Goal: Information Seeking & Learning: Learn about a topic

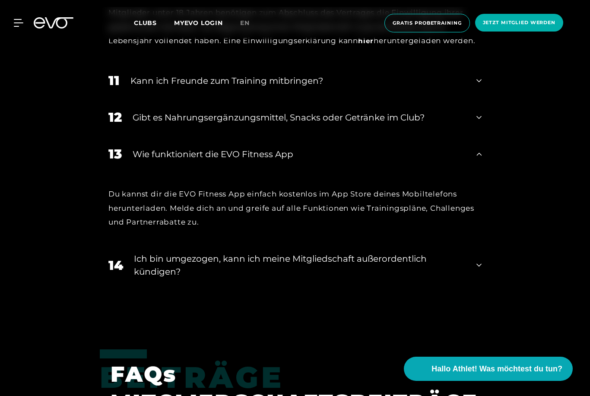
scroll to position [29, 0]
click at [143, 87] on div "Kann ich Freunde zum Training mitbringen?" at bounding box center [297, 80] width 335 height 13
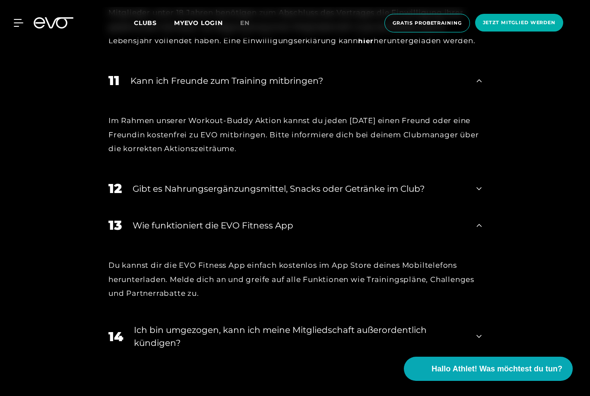
click at [486, 207] on div "12 Gibt es Nahrungsergänzungsmittel, Snacks oder Getränke im Club?" at bounding box center [295, 188] width 391 height 37
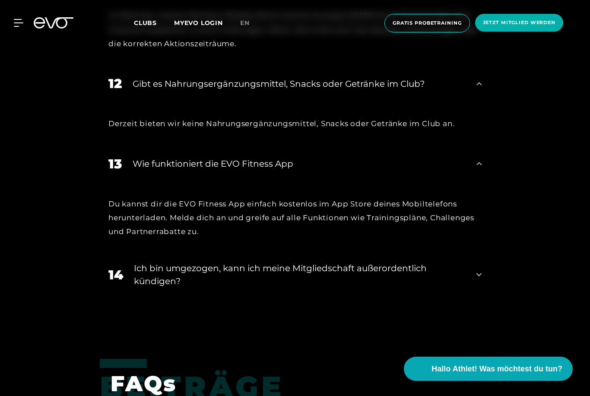
scroll to position [1086, 0]
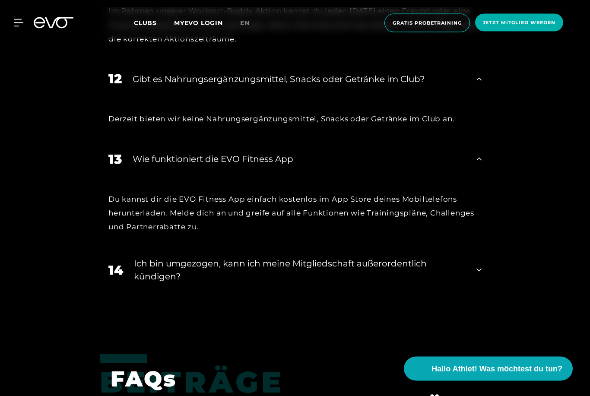
click at [562, 375] on span "Hallo Athlet! Was möchtest du tun?" at bounding box center [497, 369] width 131 height 12
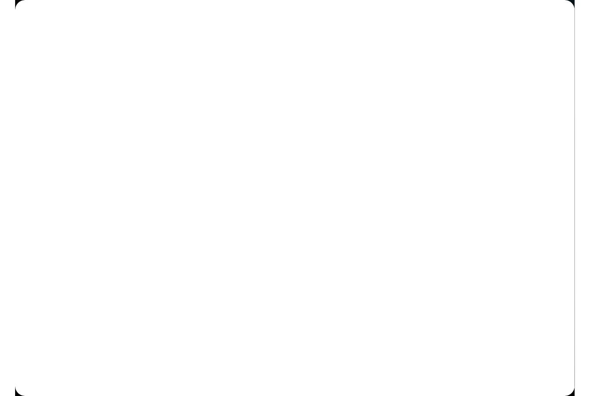
scroll to position [1086, 0]
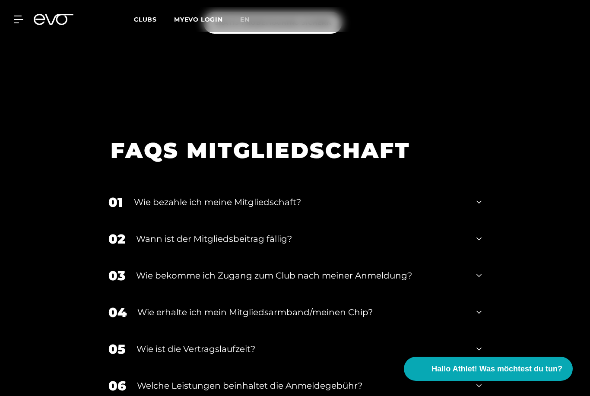
scroll to position [1376, 0]
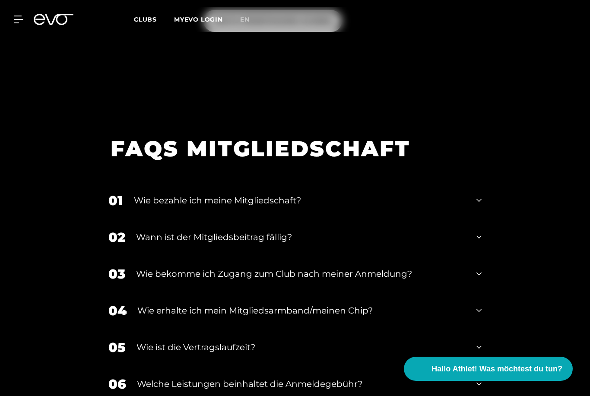
click at [474, 212] on div "01 Wie bezahle ich meine Mitgliedschaft?" at bounding box center [295, 200] width 391 height 37
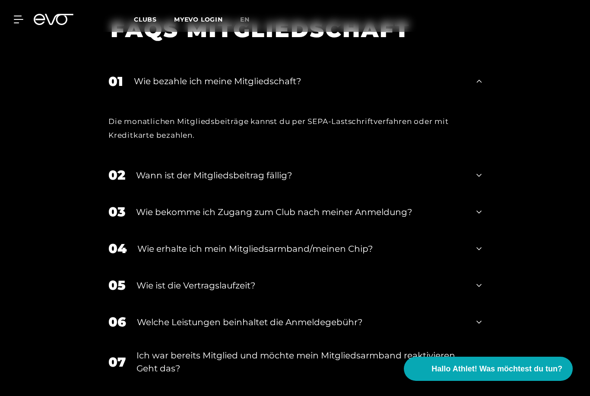
scroll to position [1499, 0]
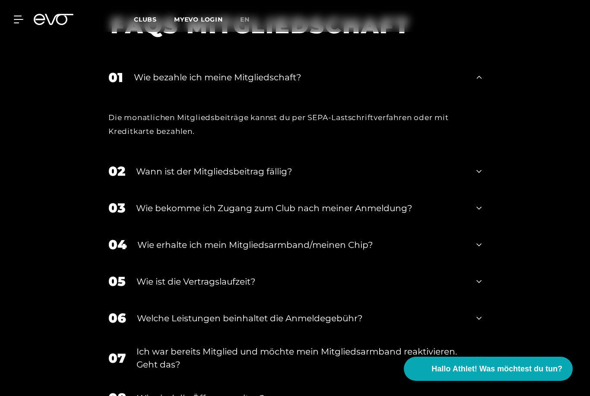
click at [481, 175] on icon at bounding box center [479, 171] width 5 height 10
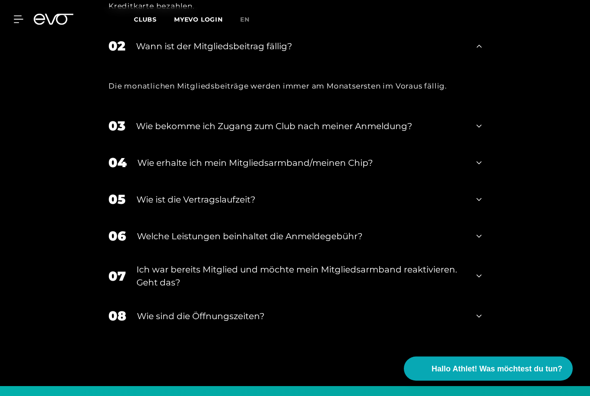
scroll to position [1624, 0]
click at [475, 133] on div "03 Wie bekomme ich Zugang zum Club nach meiner Anmeldung?" at bounding box center [295, 126] width 391 height 37
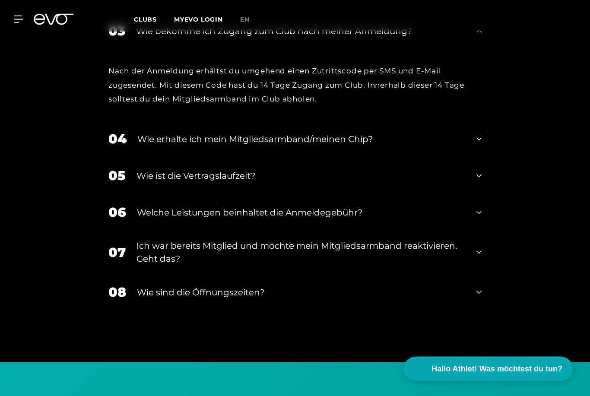
scroll to position [1719, 0]
click at [469, 134] on div "04 Wie erhalte ich mein Mitgliedsarmband/meinen Chip?" at bounding box center [295, 139] width 391 height 37
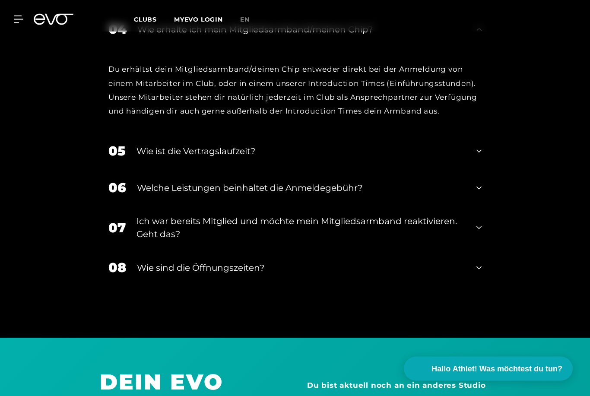
click at [480, 156] on icon at bounding box center [479, 151] width 5 height 10
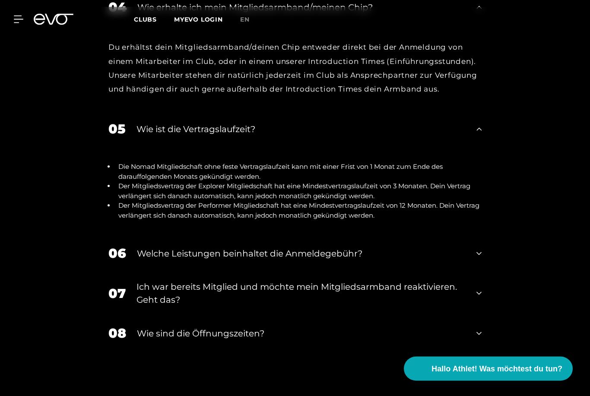
scroll to position [1851, 0]
click at [478, 257] on icon at bounding box center [479, 253] width 5 height 10
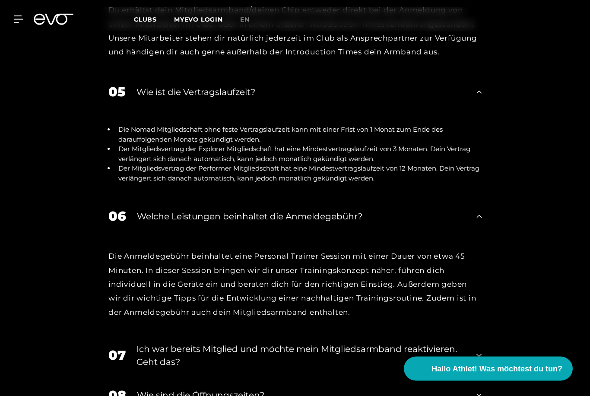
scroll to position [1888, 0]
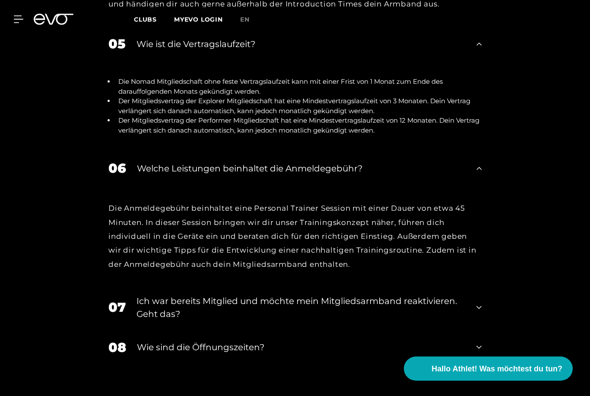
click at [474, 300] on div "07 Ich war bereits Mitglied und möchte mein Mitgliedsarmband reaktivieren. Geht…" at bounding box center [295, 307] width 391 height 43
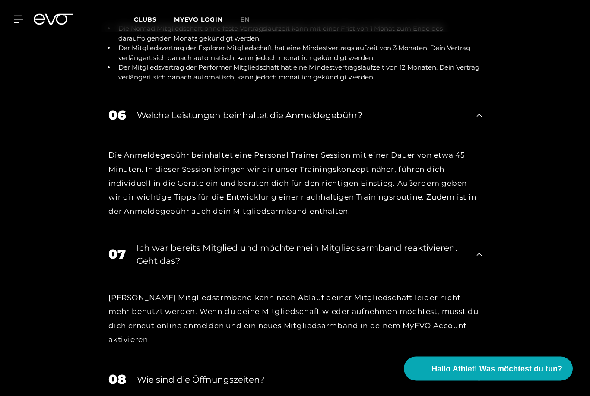
scroll to position [1989, 0]
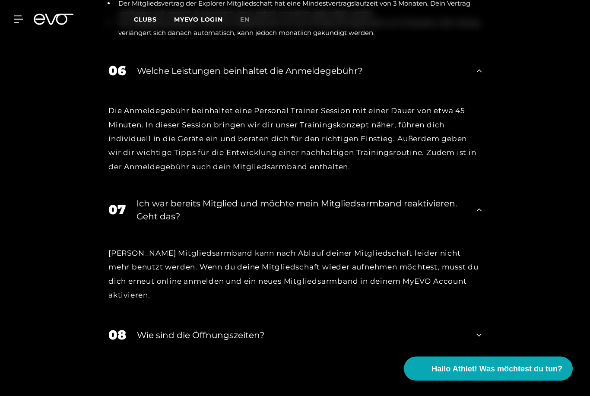
click at [485, 317] on div "08 Wie sind die Öffnungszeiten?" at bounding box center [295, 335] width 391 height 37
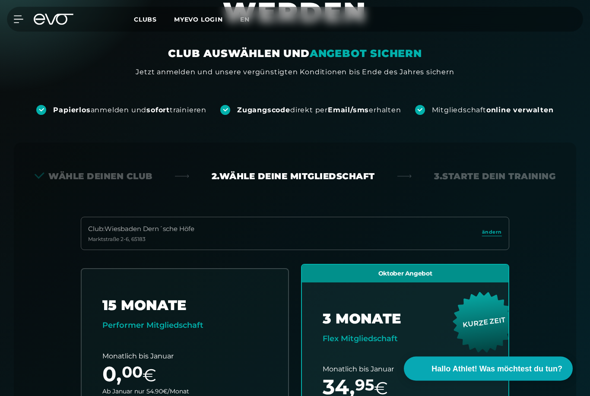
scroll to position [0, 0]
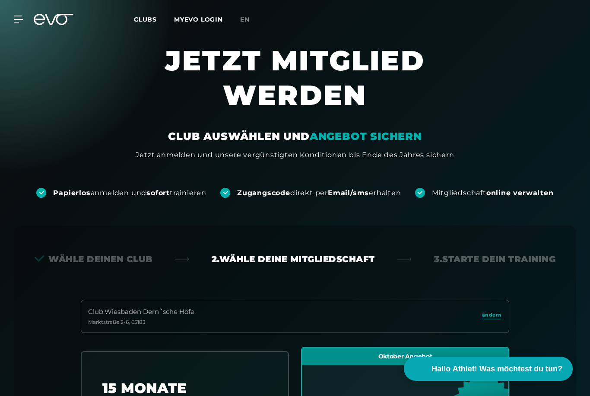
click at [150, 22] on span "Clubs" at bounding box center [145, 20] width 23 height 8
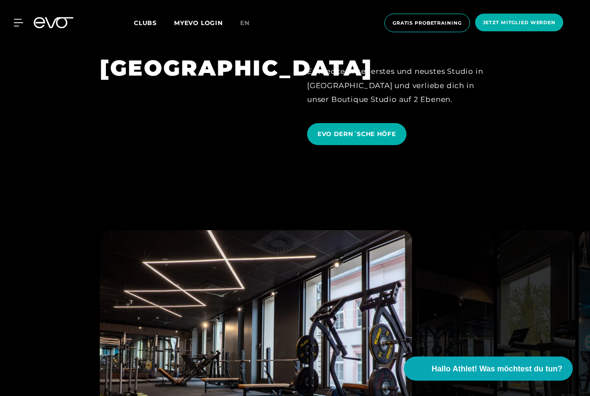
scroll to position [2222, 0]
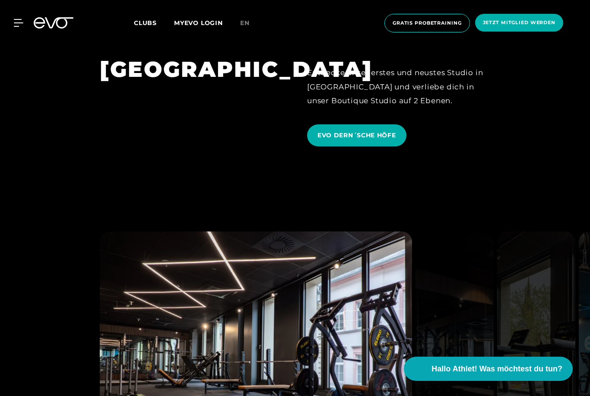
click at [385, 140] on span "EVO DERN´SCHE HÖFE" at bounding box center [357, 135] width 79 height 9
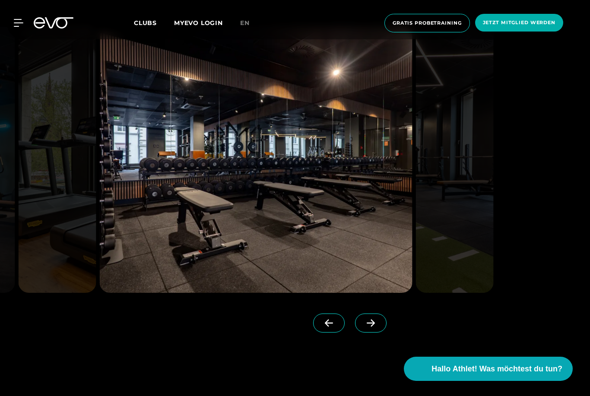
scroll to position [1054, 0]
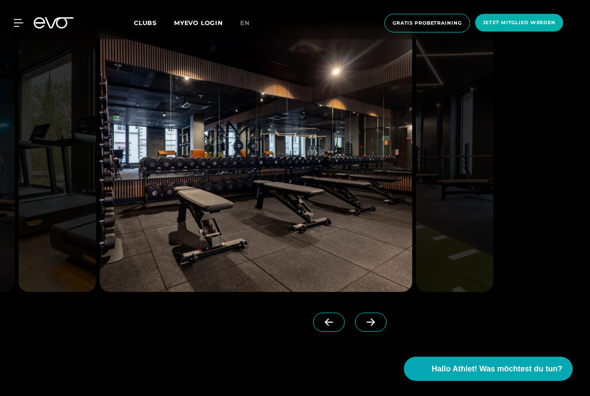
click at [325, 332] on span at bounding box center [329, 322] width 32 height 19
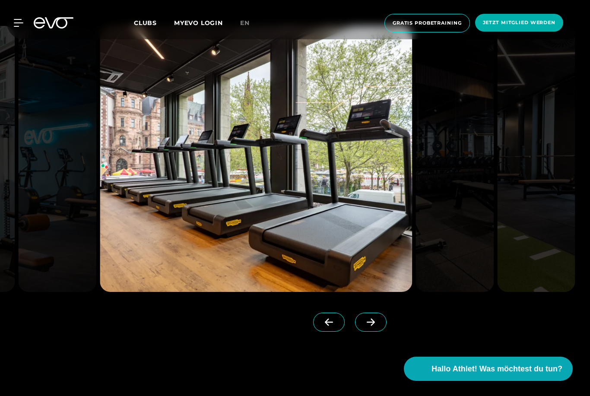
click at [379, 332] on span at bounding box center [371, 322] width 32 height 19
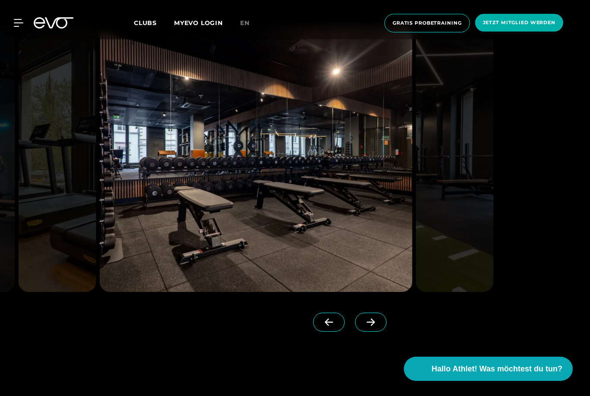
click at [369, 326] on icon at bounding box center [371, 322] width 8 height 7
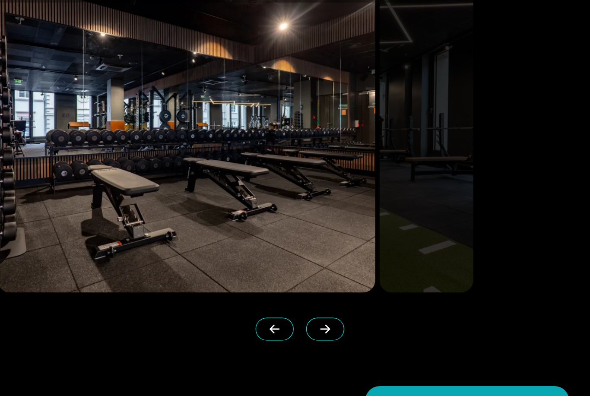
click at [363, 314] on icon at bounding box center [370, 310] width 15 height 8
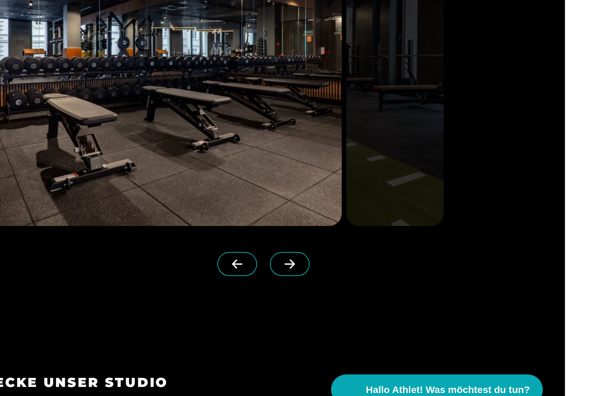
scroll to position [1109, 0]
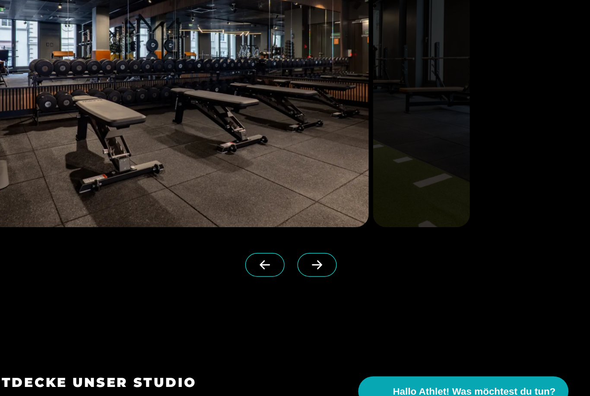
click at [367, 269] on icon at bounding box center [371, 267] width 8 height 7
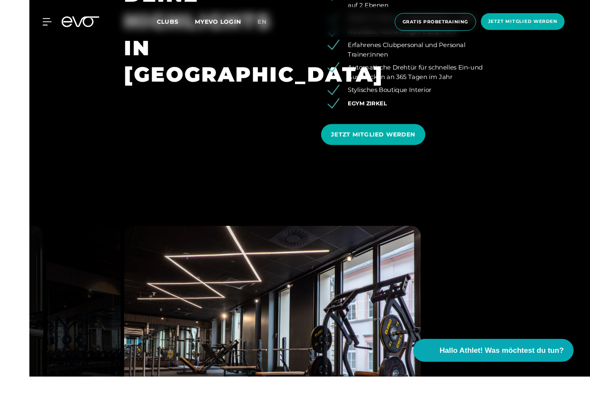
scroll to position [1066, 0]
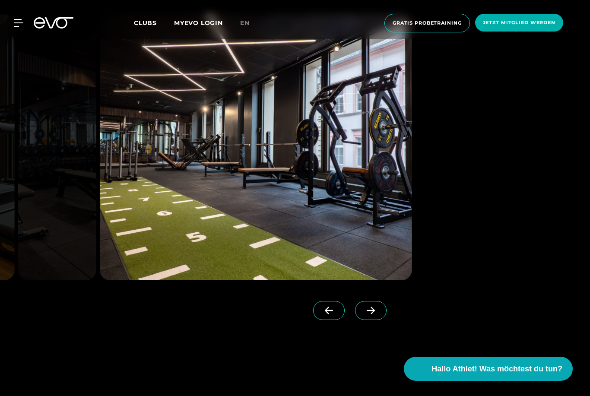
click at [369, 315] on icon at bounding box center [370, 311] width 15 height 8
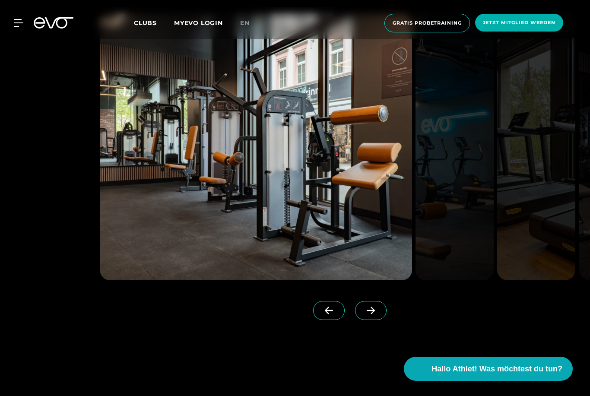
click at [369, 315] on icon at bounding box center [370, 311] width 15 height 8
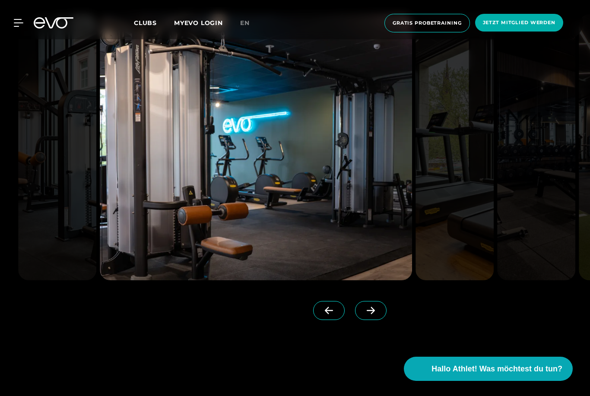
click at [373, 320] on span at bounding box center [371, 310] width 32 height 19
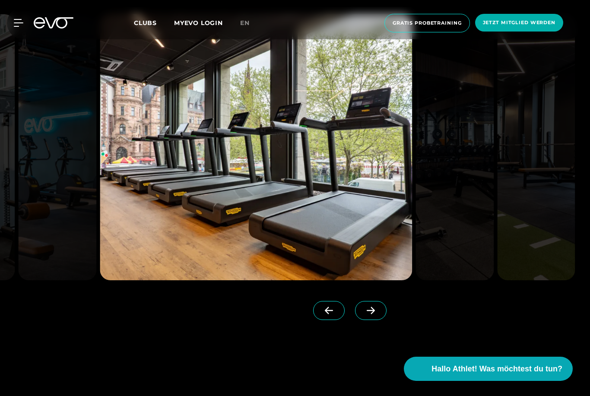
click at [327, 320] on span at bounding box center [329, 310] width 32 height 19
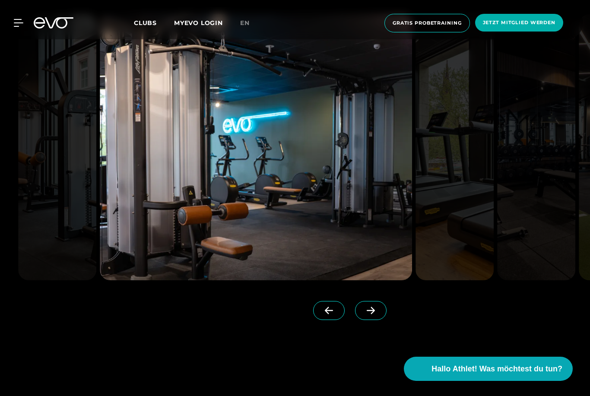
click at [372, 315] on icon at bounding box center [371, 310] width 8 height 7
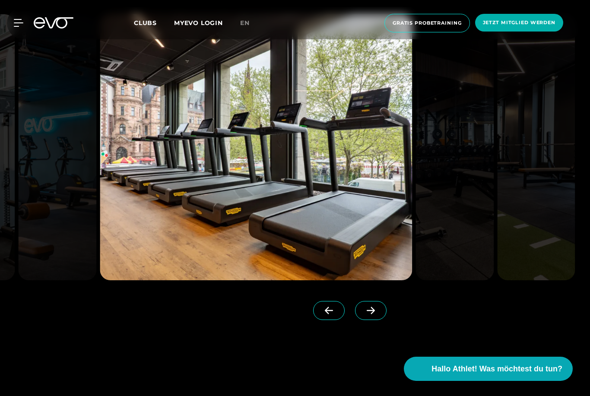
click at [373, 315] on icon at bounding box center [370, 311] width 15 height 8
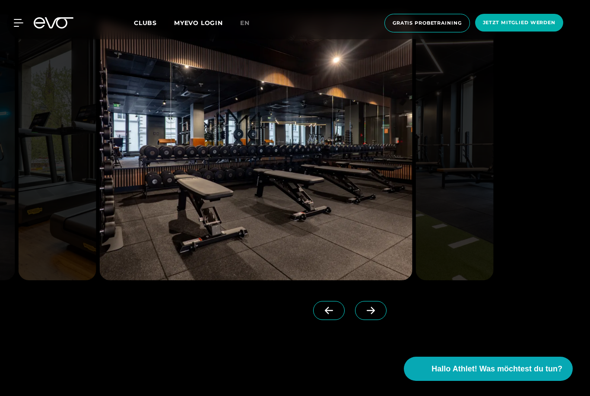
click at [371, 315] on icon at bounding box center [370, 311] width 15 height 8
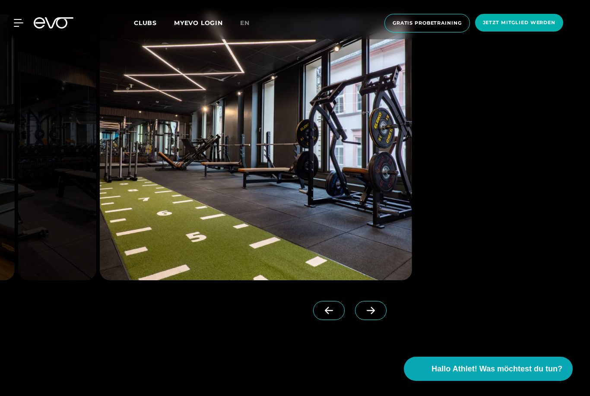
click at [369, 315] on icon at bounding box center [370, 311] width 15 height 8
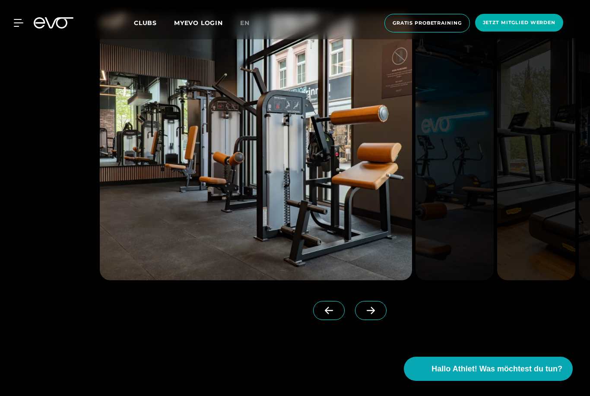
click at [362, 320] on span at bounding box center [371, 310] width 32 height 19
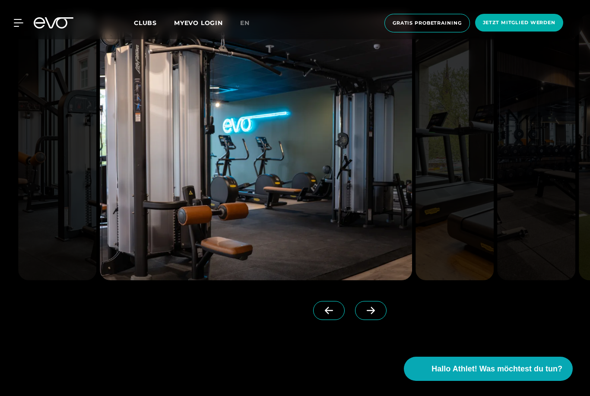
click at [328, 320] on span at bounding box center [329, 310] width 32 height 19
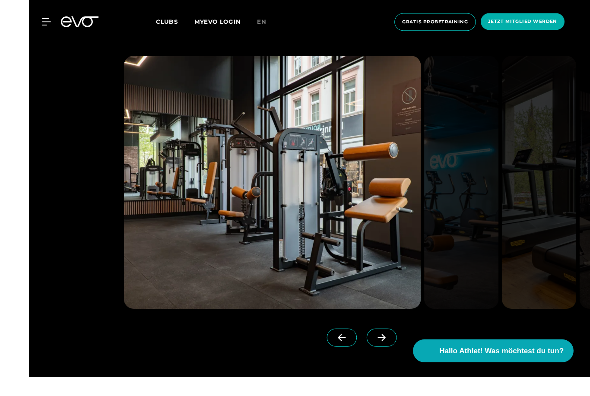
scroll to position [1051, 0]
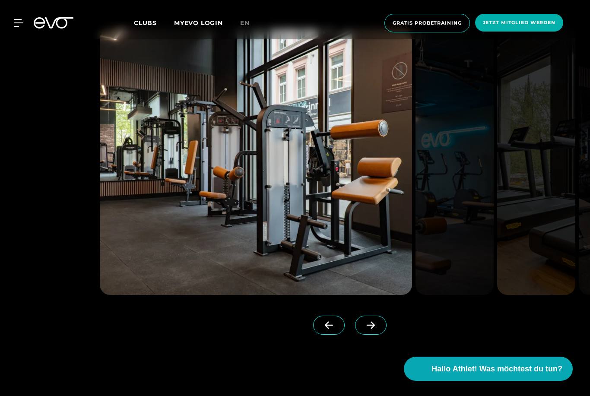
click at [369, 329] on icon at bounding box center [370, 325] width 15 height 8
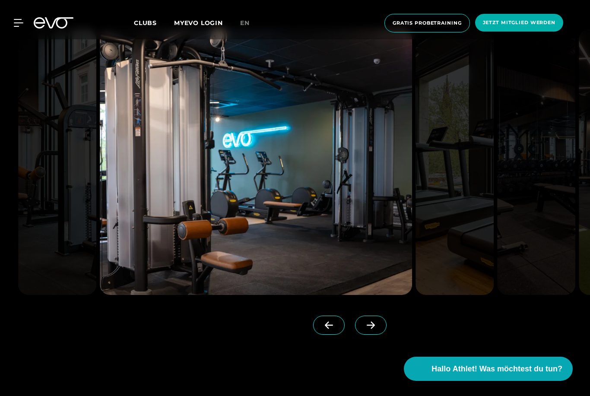
click at [369, 335] on span at bounding box center [371, 325] width 32 height 19
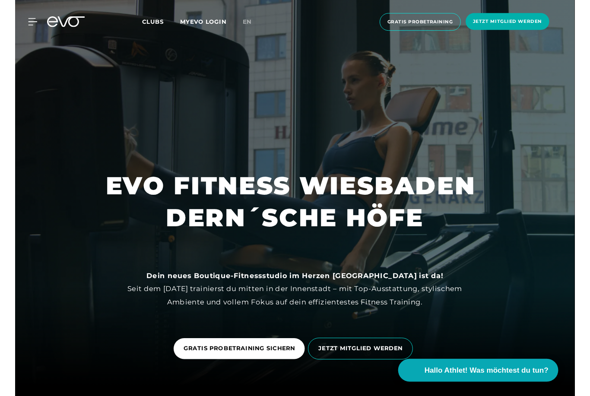
scroll to position [1372, 0]
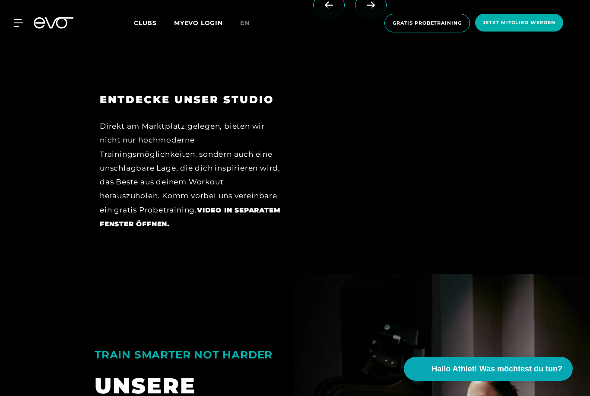
click at [428, 21] on span "Gratis Probetraining" at bounding box center [427, 22] width 69 height 7
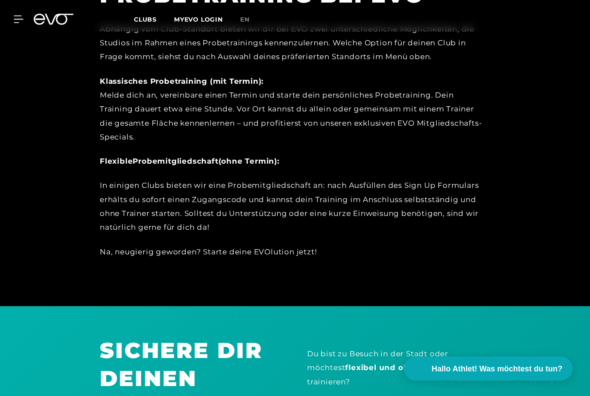
scroll to position [635, 0]
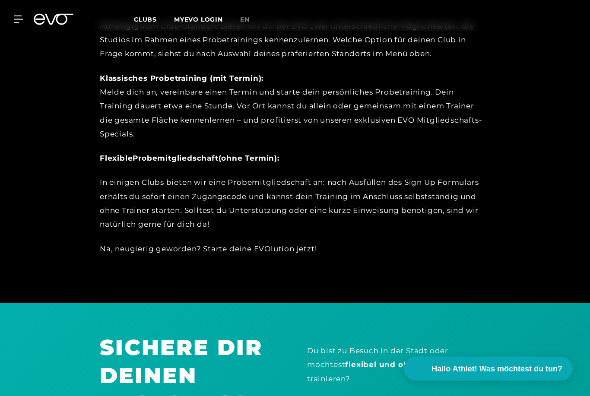
click at [307, 245] on div "Na, neugierig geworden? Starte deine EVOlution jetzt!" at bounding box center [294, 249] width 389 height 14
click at [266, 159] on div "Flexible Probemitgliedschaft (ohne Termin):" at bounding box center [294, 159] width 389 height 14
click at [271, 209] on div "In einigen Clubs bieten wir eine Probemitgliedschaft an: nach Ausfüllen des Sig…" at bounding box center [294, 204] width 389 height 56
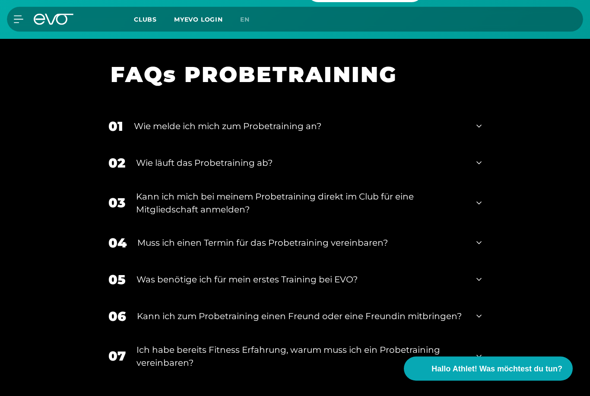
scroll to position [1058, 0]
click at [477, 121] on icon at bounding box center [479, 126] width 5 height 10
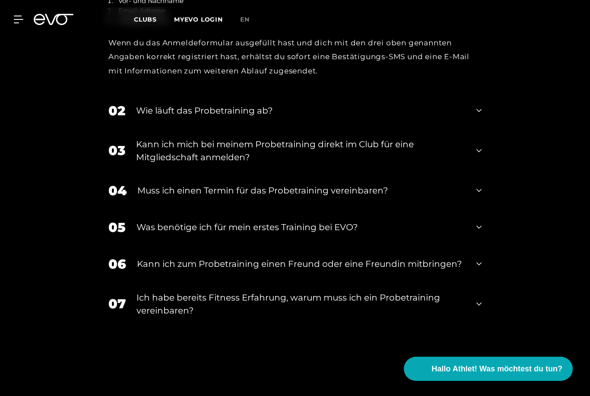
scroll to position [1267, 0]
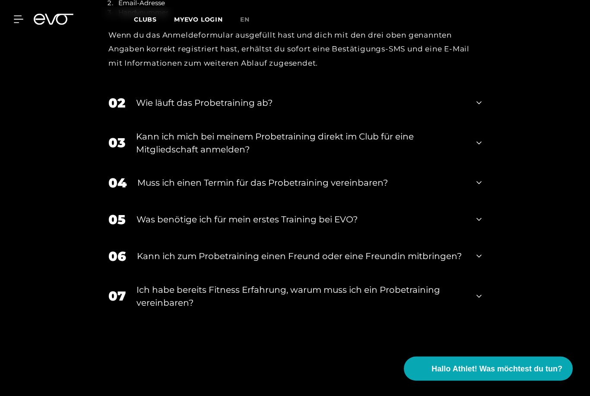
click at [465, 143] on div "Kann ich mich bei meinem Probetraining direkt im Club für eine Mitgliedschaft a…" at bounding box center [301, 143] width 330 height 26
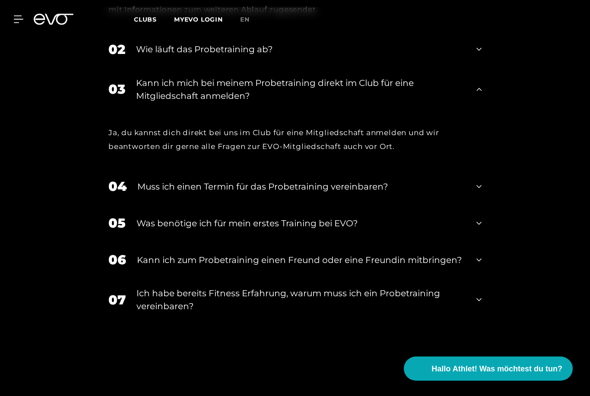
scroll to position [1321, 0]
click at [489, 242] on div "06 Kann ich zum Probetraining einen Freund oder eine Freundin mitbringen?" at bounding box center [295, 260] width 391 height 37
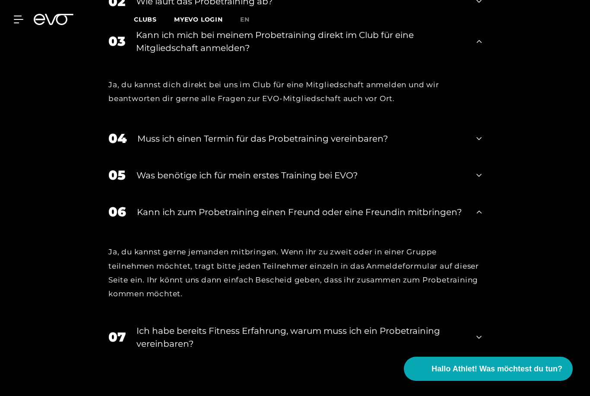
click at [462, 325] on div "Ich habe bereits Fitness Erfahrung, warum muss ich ein Probetraining vereinbare…" at bounding box center [301, 338] width 329 height 26
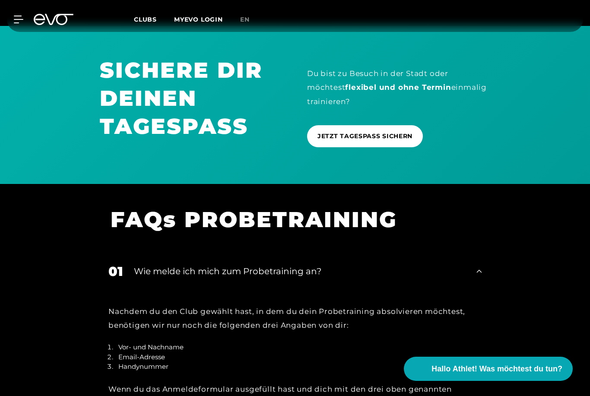
scroll to position [858, 0]
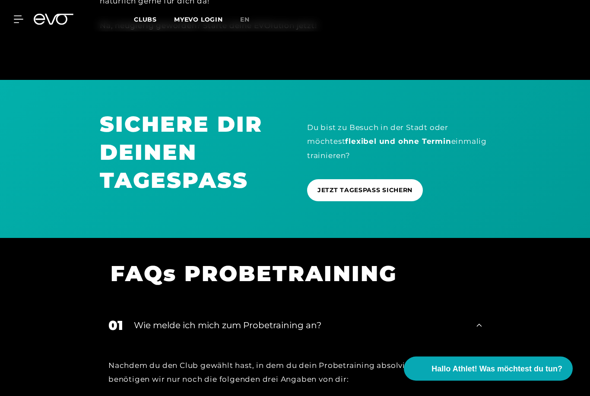
click at [401, 186] on span "JETZT TAGESPASS SICHERN" at bounding box center [365, 190] width 95 height 9
